Goal: Task Accomplishment & Management: Complete application form

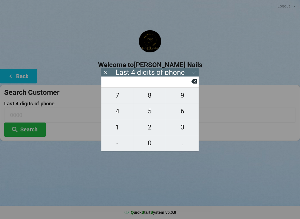
click at [152, 140] on span "0" at bounding box center [150, 143] width 32 height 12
type input "0___"
click at [193, 82] on icon at bounding box center [194, 81] width 6 height 4
type input "____"
click at [159, 99] on span "8" at bounding box center [150, 96] width 32 height 12
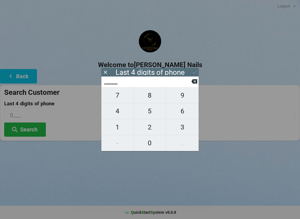
type input "8___"
click at [194, 84] on icon at bounding box center [194, 81] width 6 height 4
type input "____"
click at [155, 128] on span "2" at bounding box center [150, 128] width 32 height 12
type input "2___"
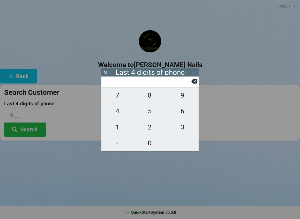
type input "2___"
click at [154, 144] on span "0" at bounding box center [150, 143] width 32 height 12
type input "20__"
click at [127, 111] on span "4" at bounding box center [117, 112] width 32 height 12
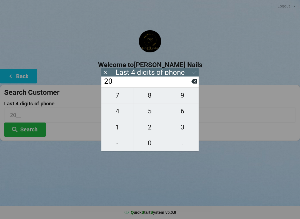
type input "204_"
click at [182, 113] on span "6" at bounding box center [182, 112] width 32 height 12
type input "2046"
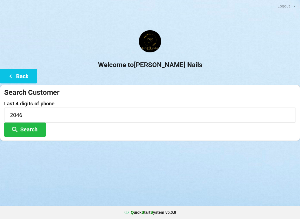
click at [34, 128] on button "Search" at bounding box center [25, 130] width 42 height 14
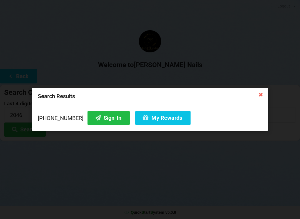
click at [140, 116] on button "My Rewards" at bounding box center [162, 118] width 55 height 14
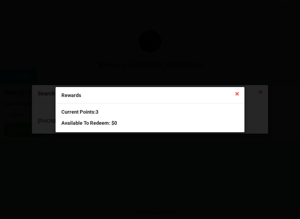
click at [235, 91] on icon at bounding box center [237, 93] width 9 height 9
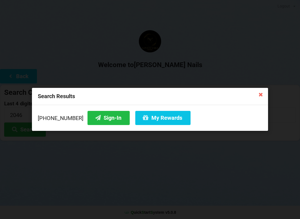
click at [94, 118] on button "Sign-In" at bounding box center [108, 118] width 42 height 14
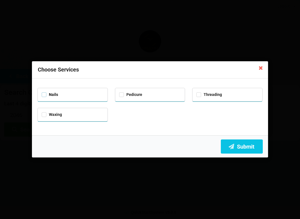
click at [43, 93] on label "Nails" at bounding box center [50, 94] width 16 height 5
checkbox input "true"
click at [242, 148] on button "Submit" at bounding box center [242, 147] width 42 height 14
